Goal: Task Accomplishment & Management: Manage account settings

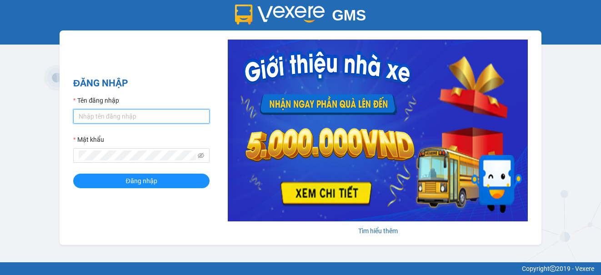
click at [175, 118] on input "Tên đăng nhập" at bounding box center [141, 116] width 136 height 15
drag, startPoint x: 167, startPoint y: 108, endPoint x: 138, endPoint y: 117, distance: 30.3
click at [138, 117] on div "Tên đăng nhập ngocanh.minhquocUyphi2017" at bounding box center [141, 109] width 136 height 28
drag, startPoint x: 175, startPoint y: 115, endPoint x: 133, endPoint y: 115, distance: 42.3
click at [133, 115] on input "ngocanh.minhquocUyphi2017" at bounding box center [141, 116] width 136 height 15
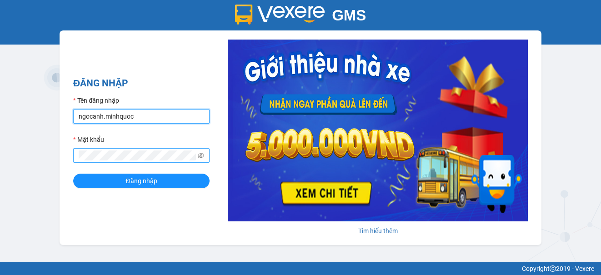
type input "ngocanh.minhquoc"
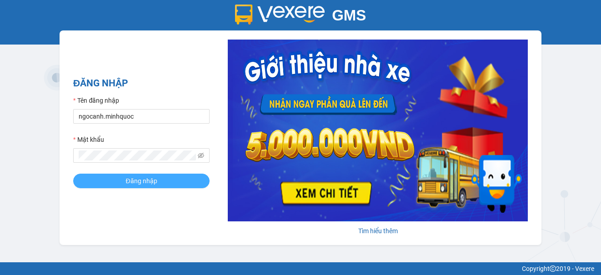
click at [122, 179] on button "Đăng nhập" at bounding box center [141, 181] width 136 height 15
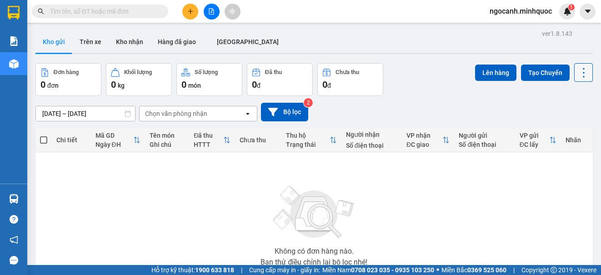
click at [582, 69] on icon at bounding box center [583, 73] width 2 height 10
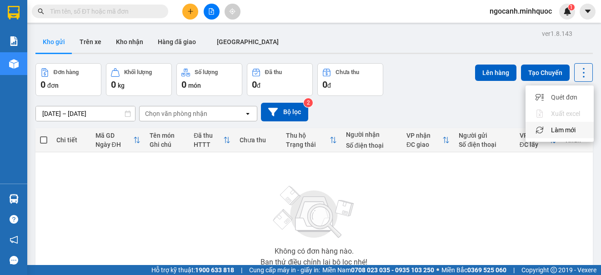
click at [542, 132] on icon "Menu" at bounding box center [539, 129] width 7 height 7
